Goal: Transaction & Acquisition: Purchase product/service

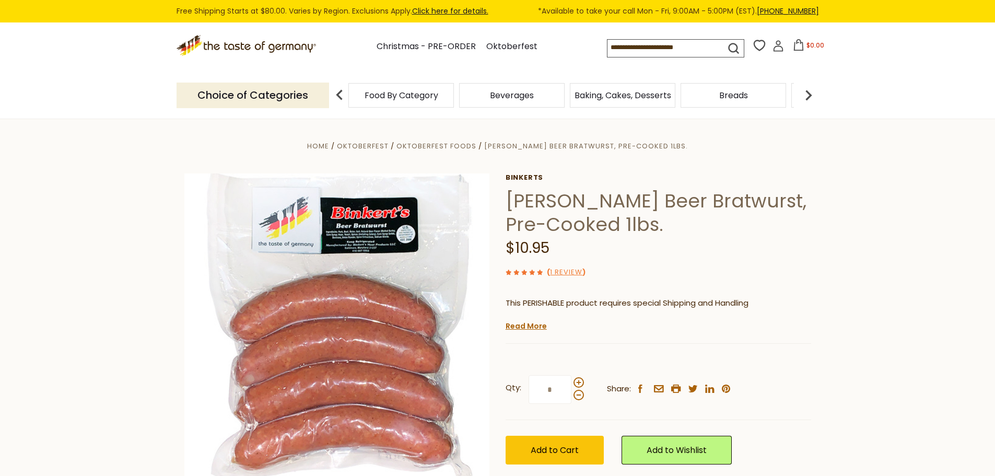
click at [808, 91] on img at bounding box center [808, 95] width 21 height 21
click at [812, 93] on img at bounding box center [808, 95] width 21 height 21
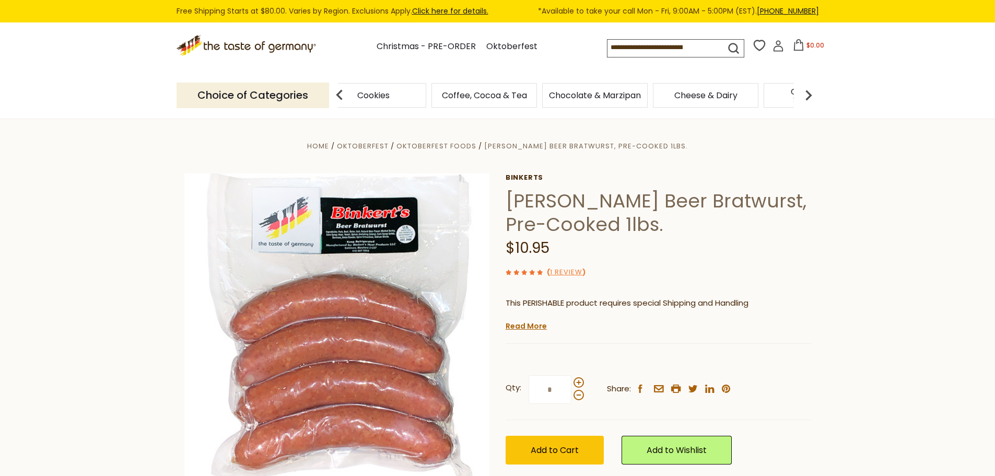
click at [812, 93] on img at bounding box center [808, 95] width 21 height 21
click at [811, 94] on img at bounding box center [808, 95] width 21 height 21
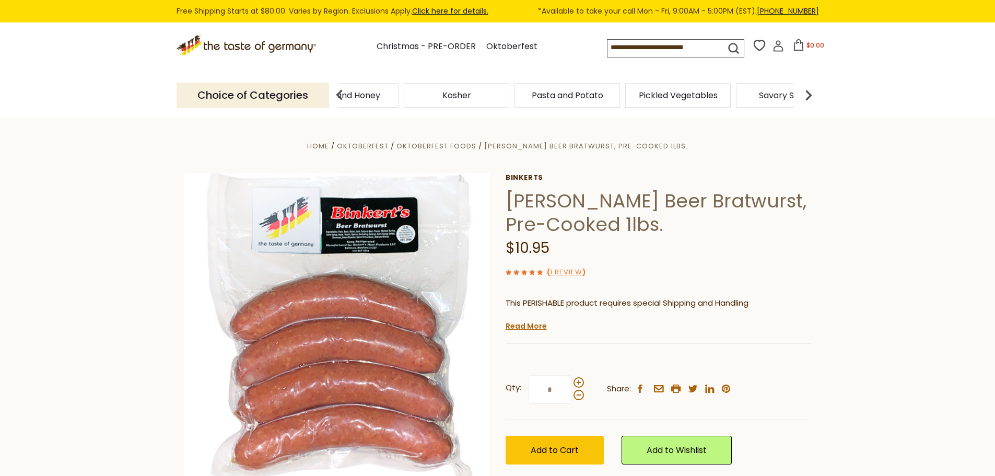
click at [811, 94] on img at bounding box center [808, 95] width 21 height 21
click at [811, 99] on img at bounding box center [808, 95] width 21 height 21
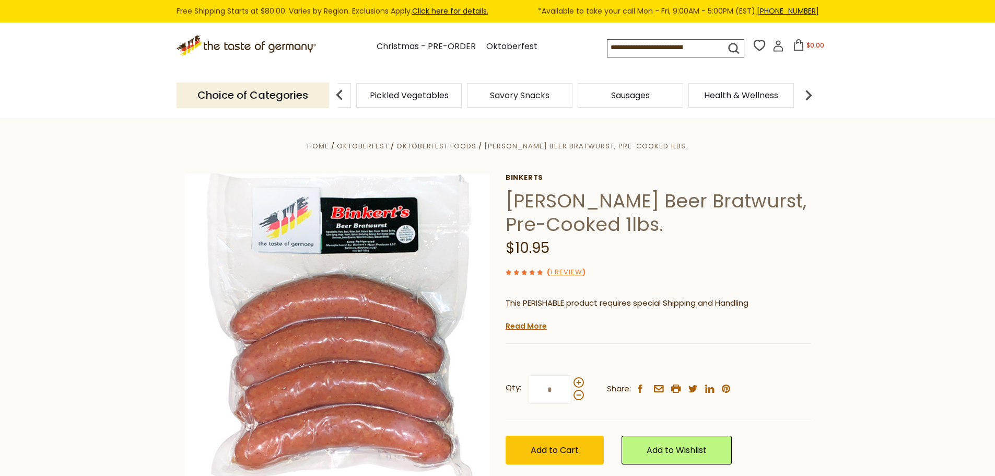
click at [642, 99] on span "Sausages" at bounding box center [630, 95] width 39 height 8
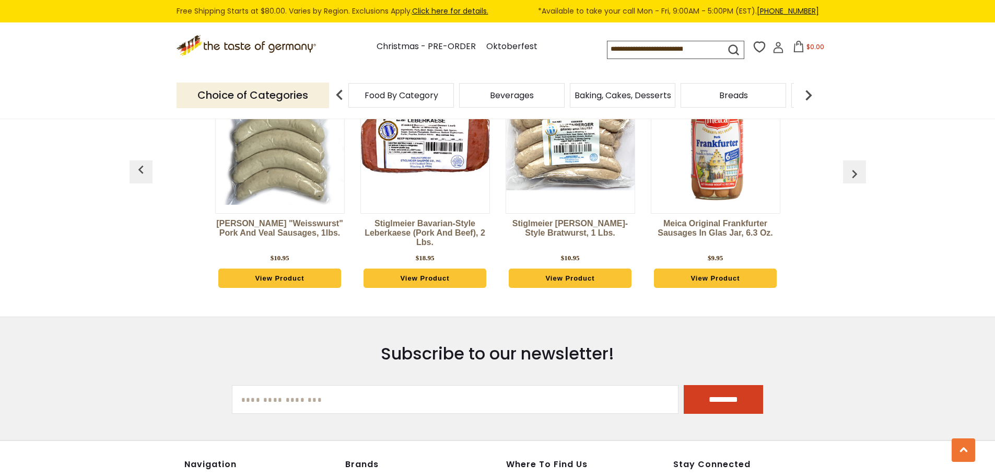
scroll to position [2821, 0]
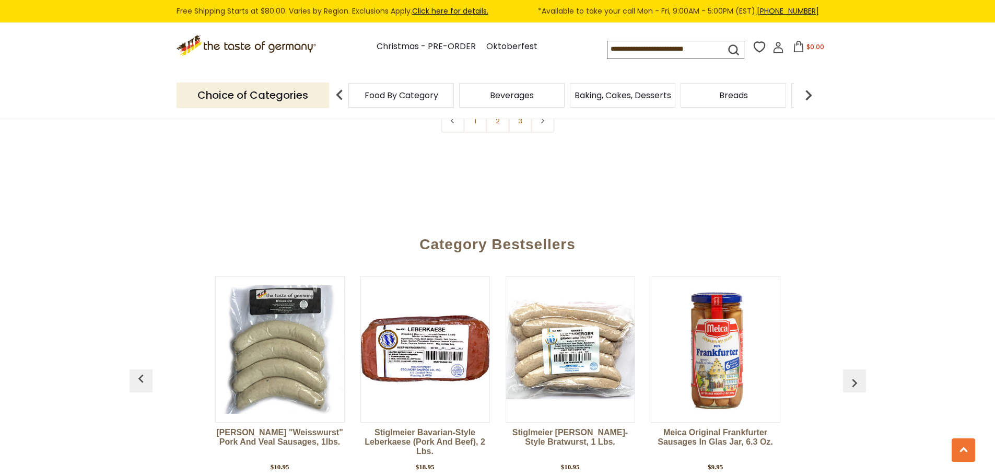
click at [847, 375] on img "button" at bounding box center [854, 383] width 17 height 17
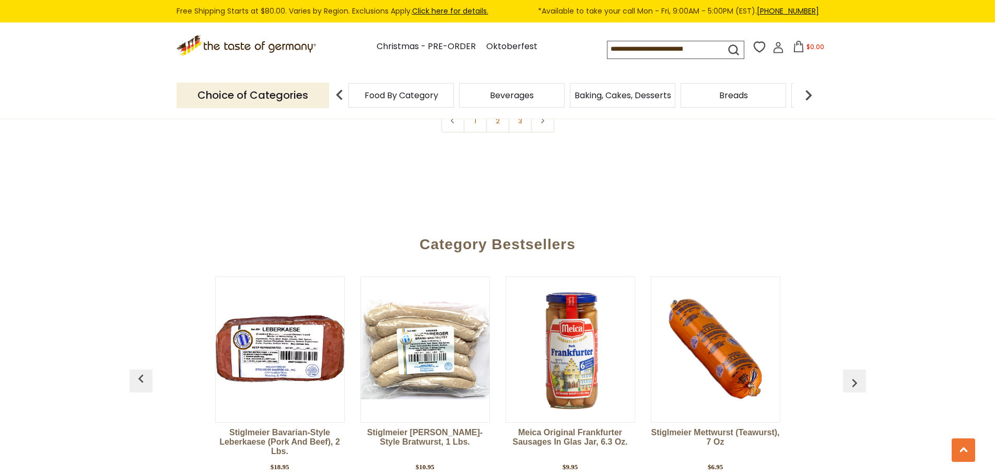
click at [847, 375] on img "button" at bounding box center [854, 383] width 17 height 17
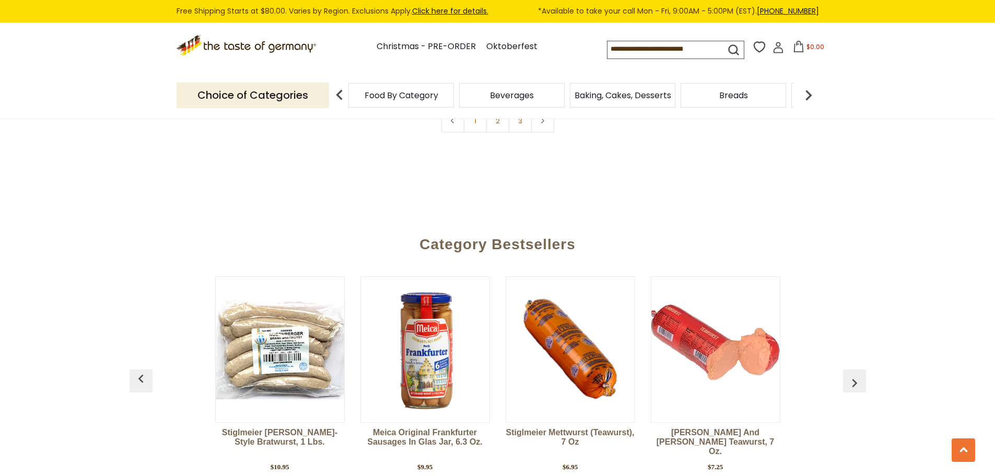
click at [847, 375] on img "button" at bounding box center [854, 383] width 17 height 17
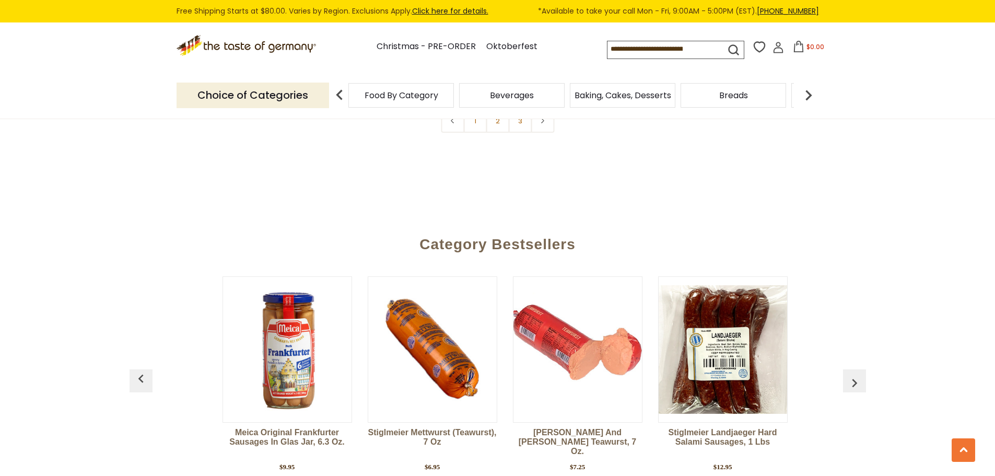
scroll to position [0, 436]
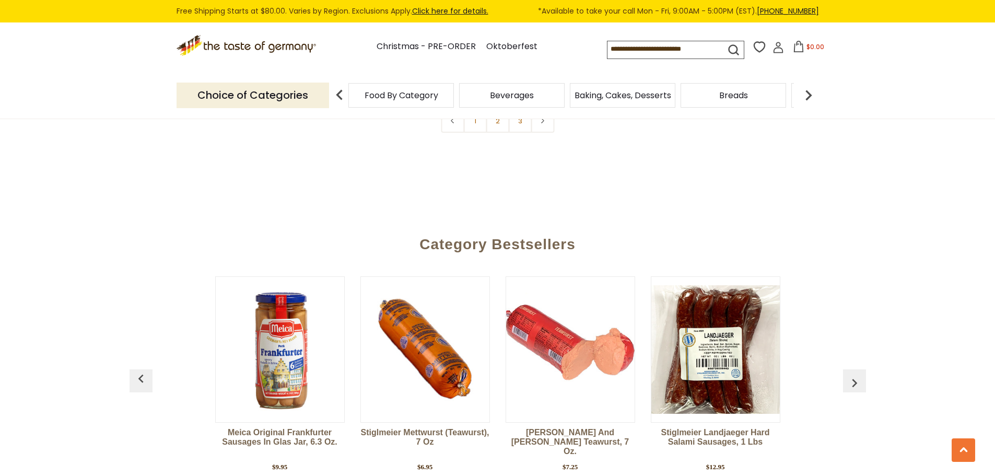
click at [847, 375] on img "button" at bounding box center [854, 383] width 17 height 17
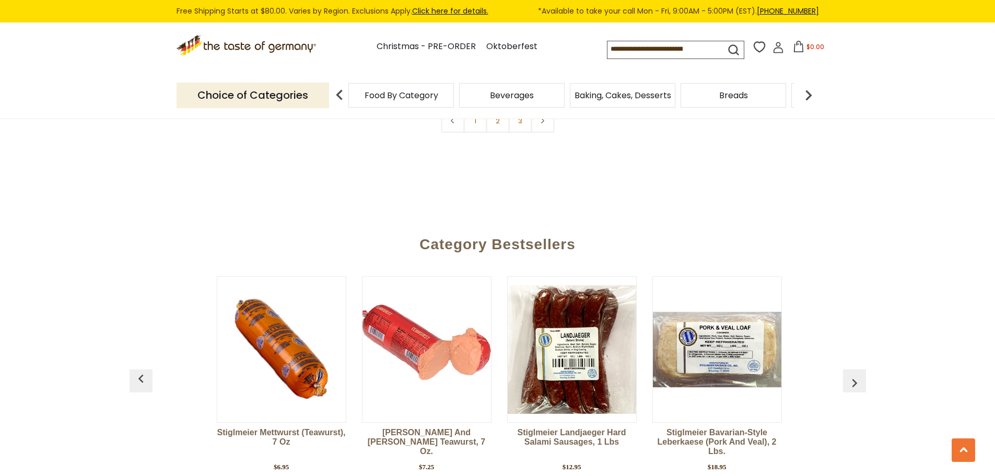
scroll to position [0, 581]
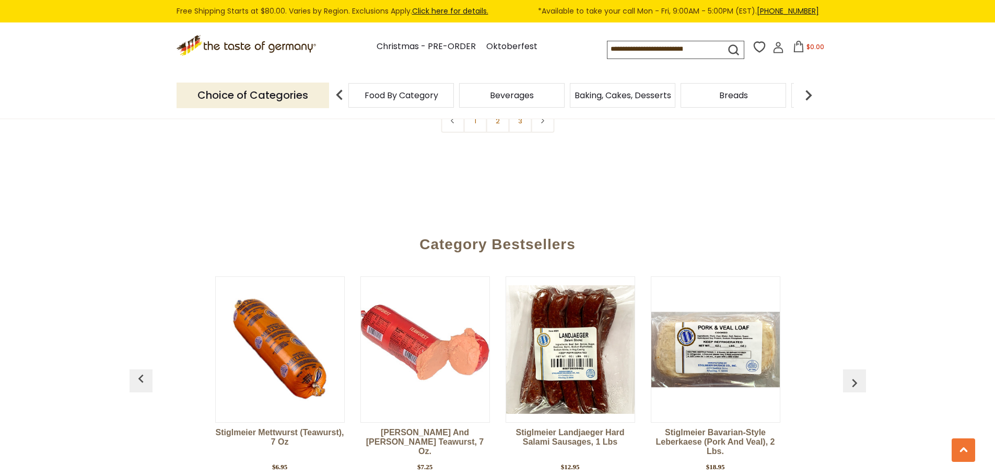
click at [847, 375] on img "button" at bounding box center [854, 383] width 17 height 17
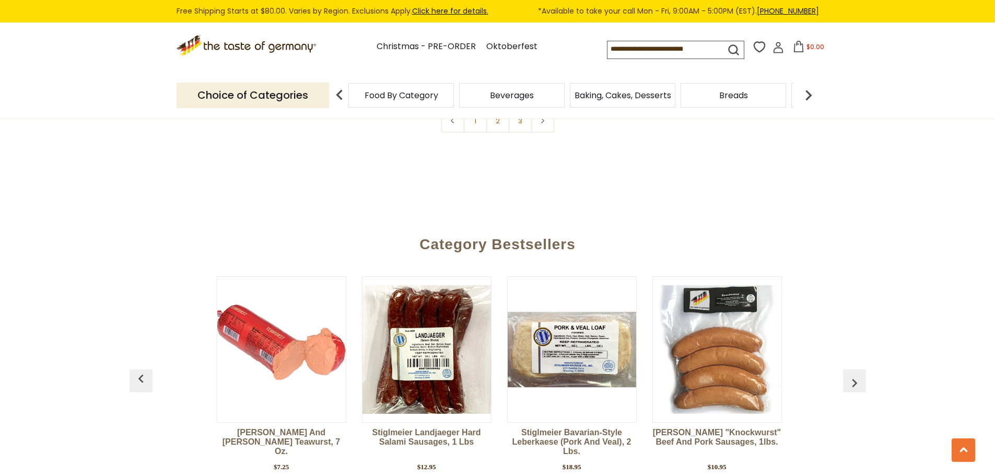
scroll to position [0, 726]
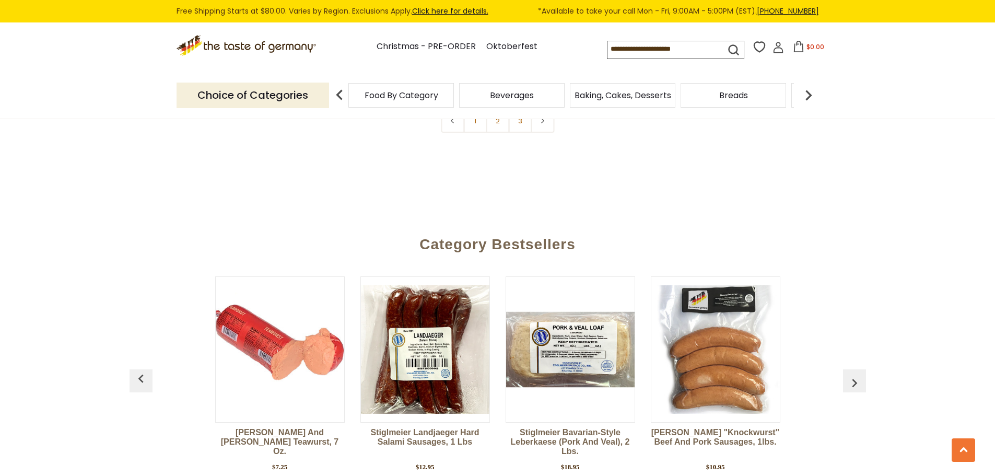
click at [847, 375] on img "button" at bounding box center [854, 383] width 17 height 17
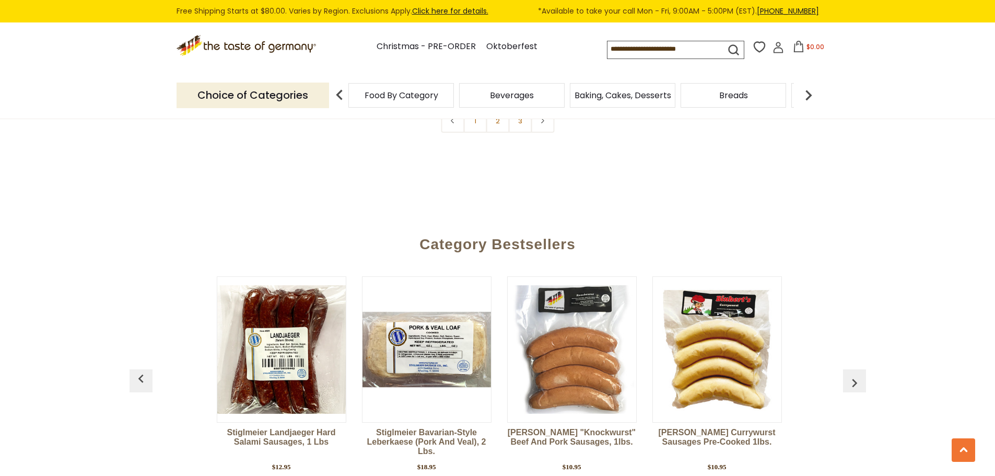
scroll to position [0, 872]
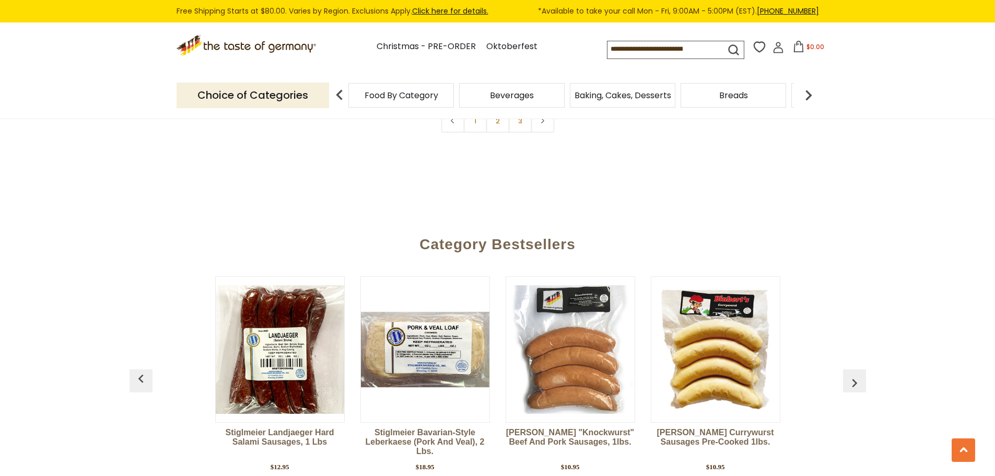
click at [847, 375] on img "button" at bounding box center [854, 383] width 17 height 17
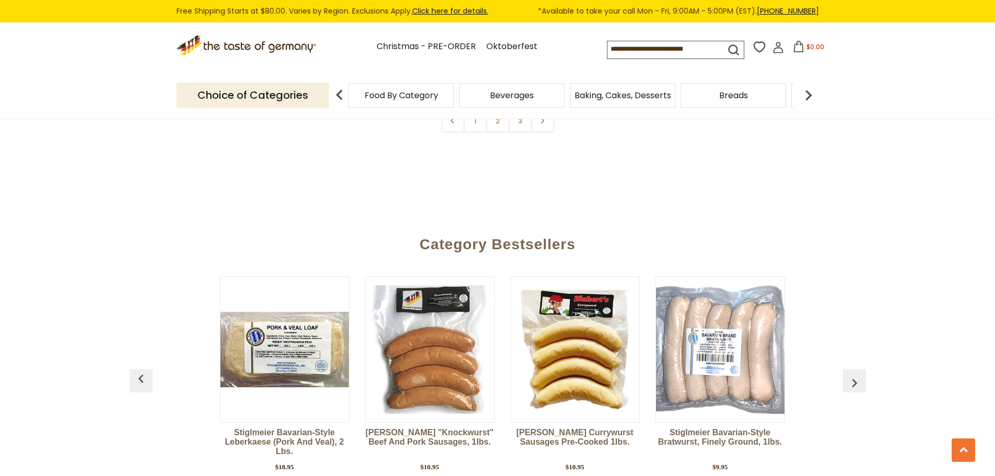
scroll to position [0, 1017]
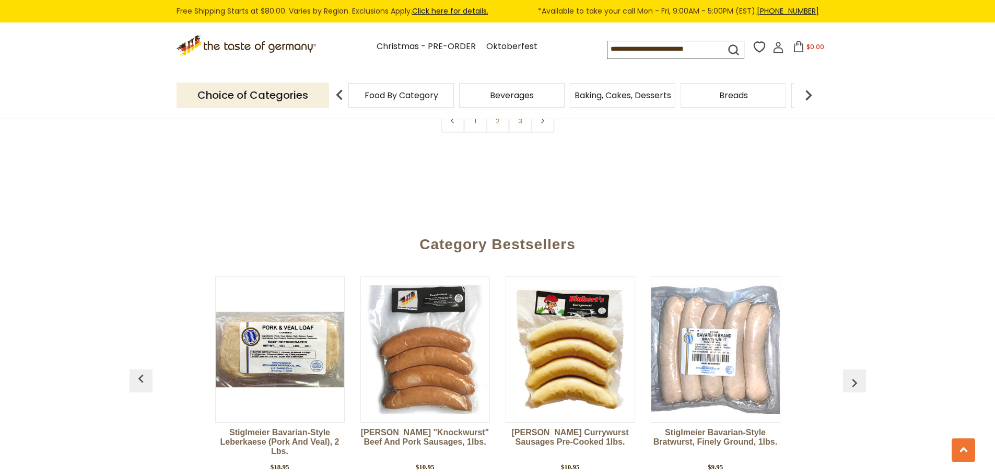
click at [847, 375] on img "button" at bounding box center [854, 383] width 17 height 17
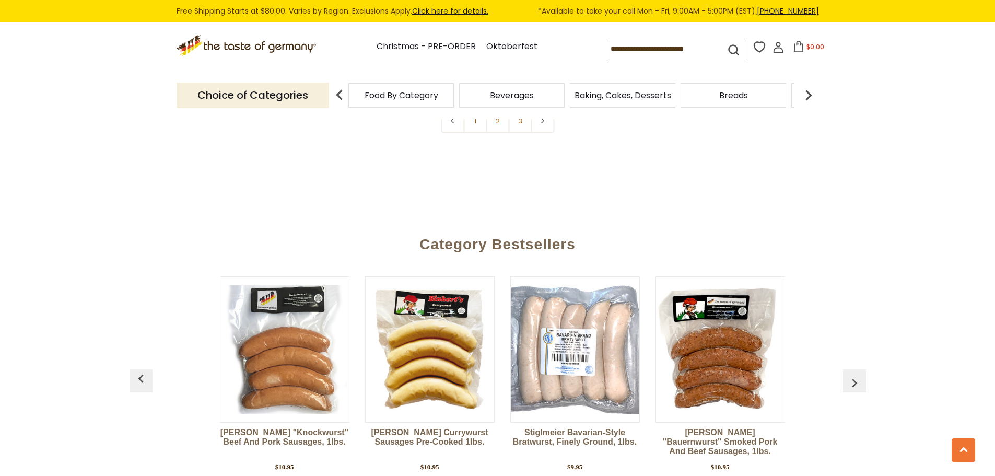
scroll to position [0, 1162]
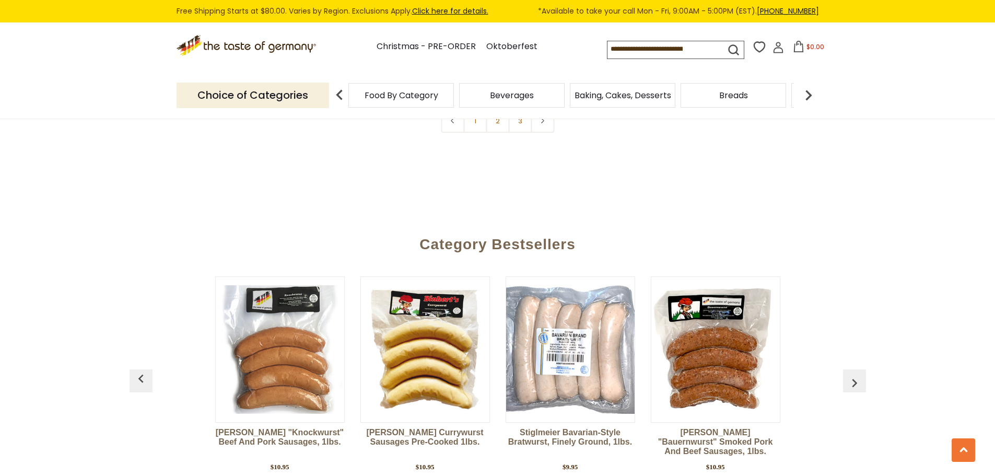
click at [847, 375] on img "button" at bounding box center [854, 383] width 17 height 17
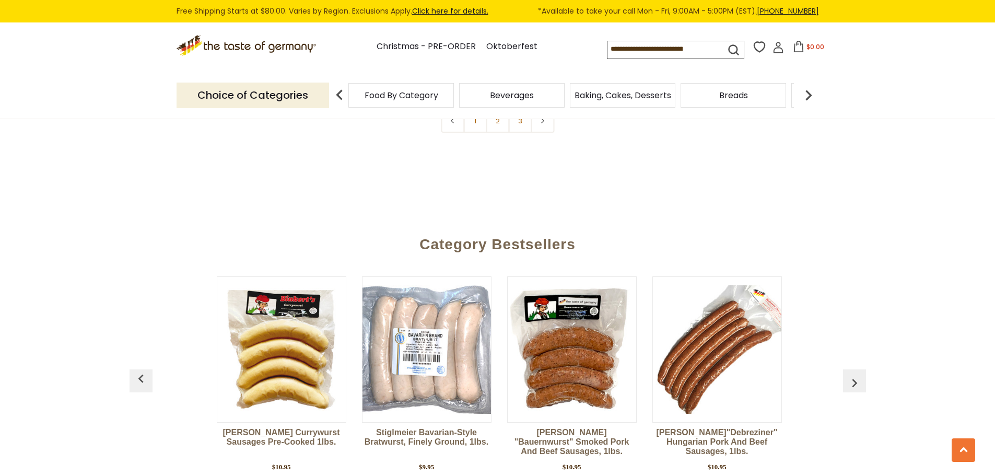
scroll to position [0, 1307]
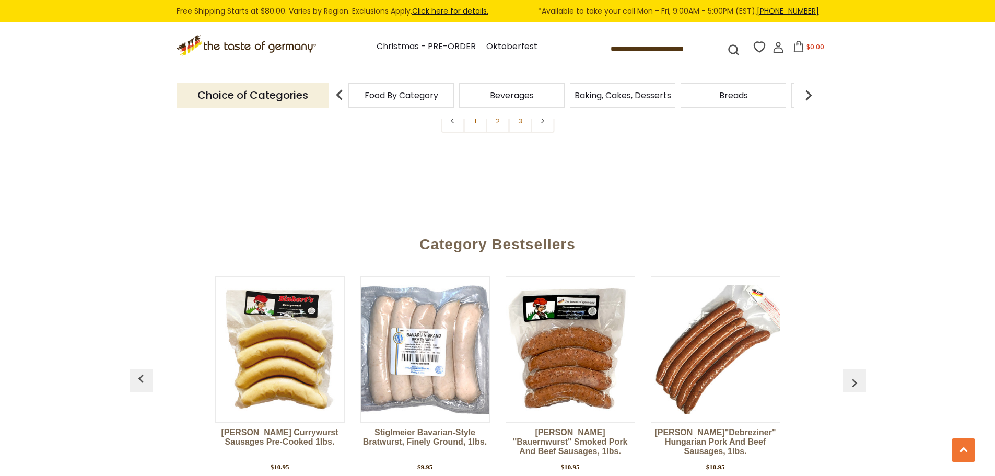
click at [847, 375] on img "button" at bounding box center [854, 383] width 17 height 17
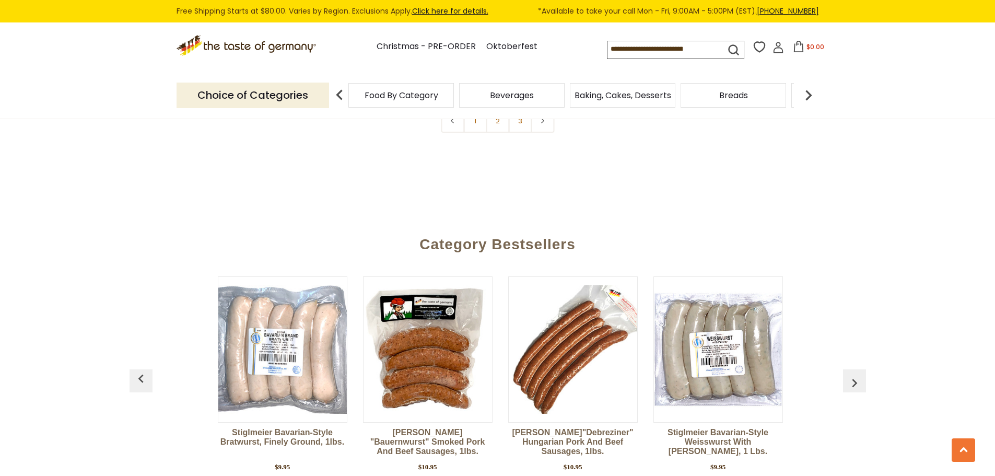
scroll to position [0, 1453]
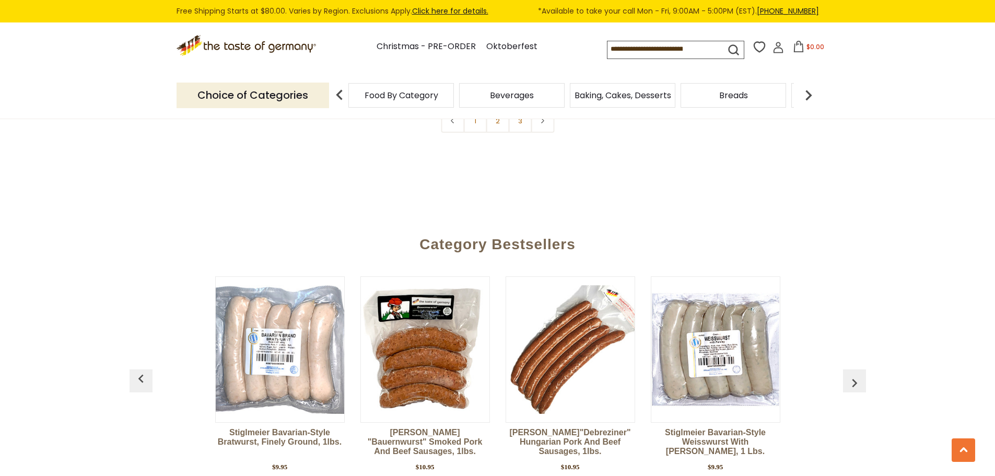
click at [847, 375] on img "button" at bounding box center [854, 383] width 17 height 17
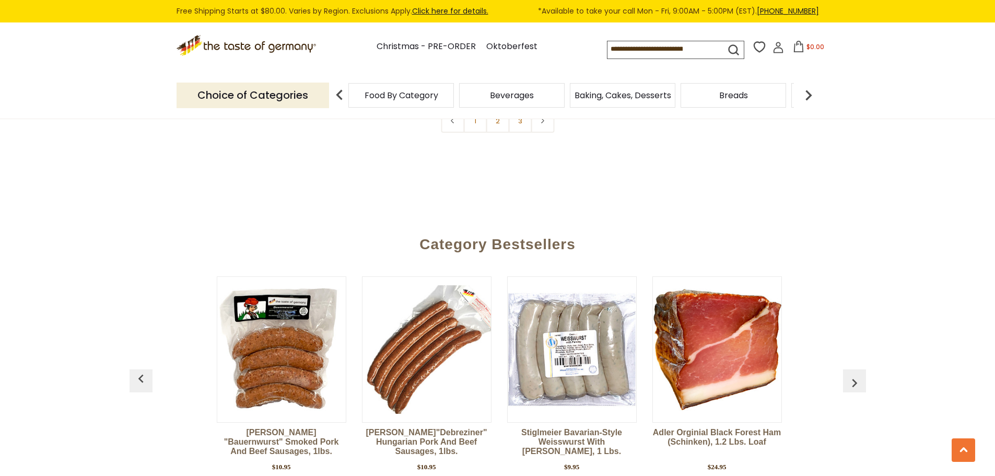
scroll to position [0, 1598]
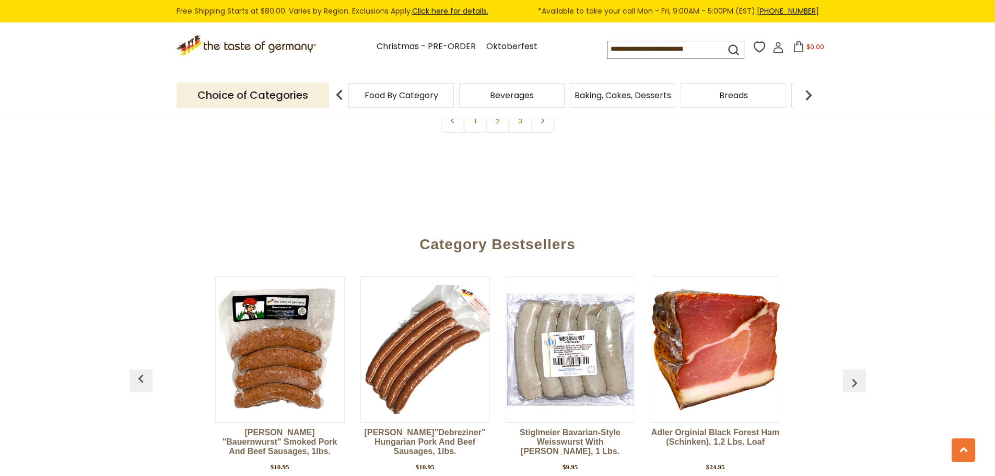
click at [847, 375] on img "button" at bounding box center [854, 383] width 17 height 17
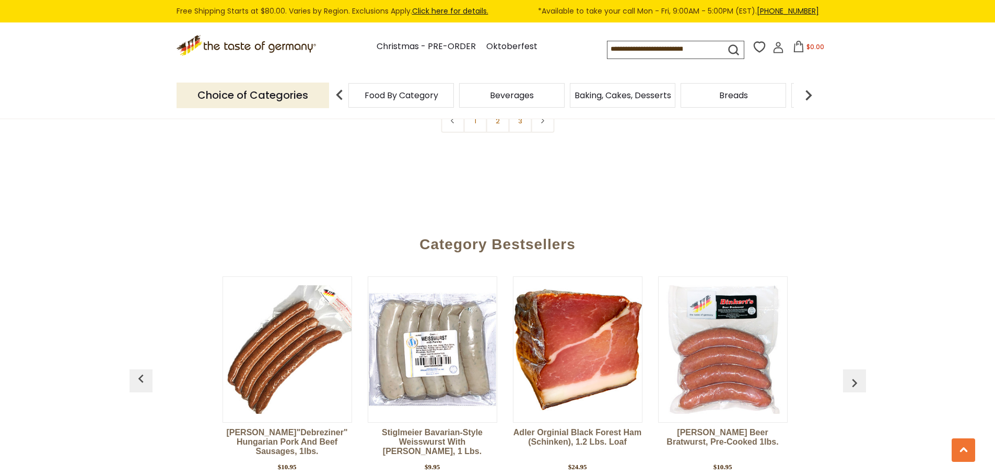
scroll to position [0, 1743]
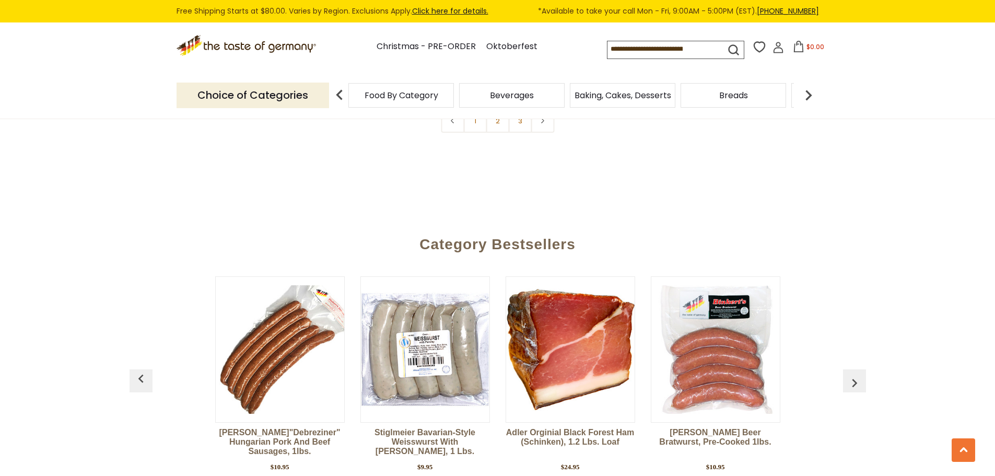
click at [847, 375] on img "button" at bounding box center [854, 383] width 17 height 17
